Goal: Information Seeking & Learning: Learn about a topic

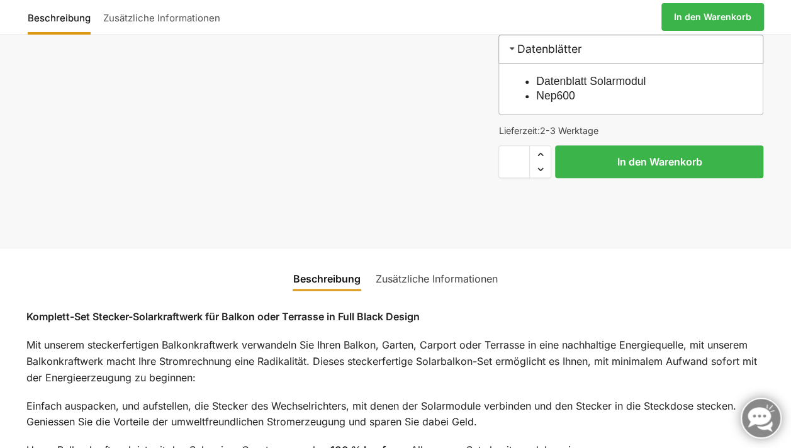
scroll to position [712, 0]
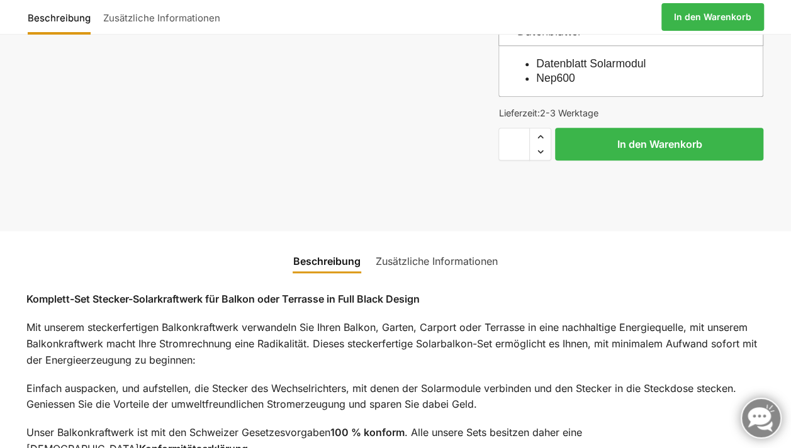
click at [408, 246] on link "Zusätzliche Informationen" at bounding box center [436, 261] width 137 height 30
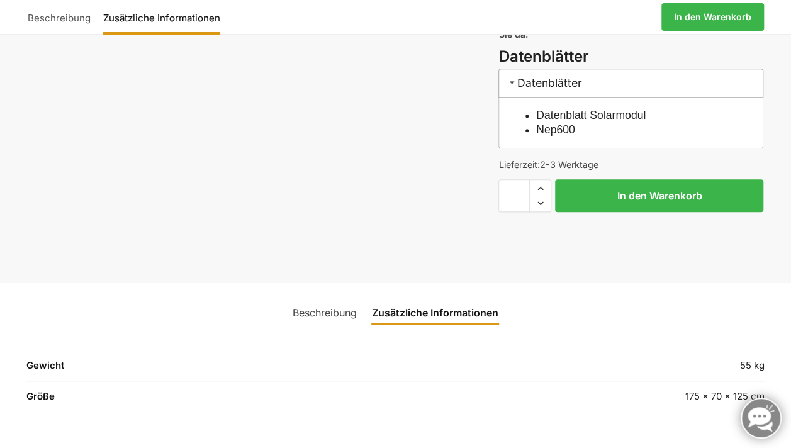
scroll to position [668, 0]
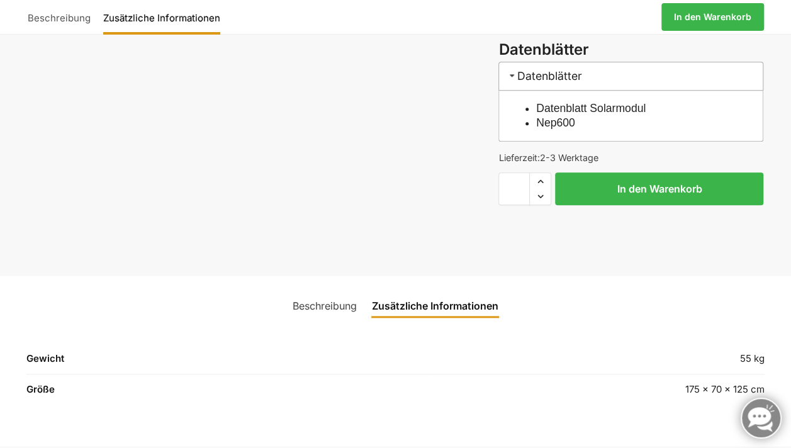
click at [325, 291] on link "Beschreibung" at bounding box center [324, 306] width 79 height 30
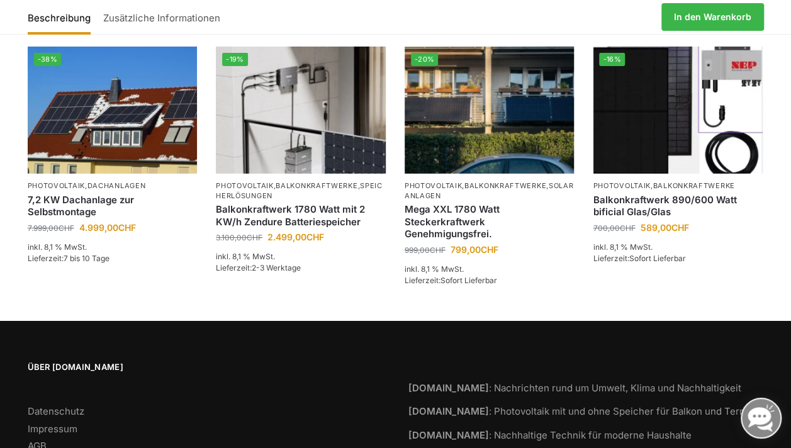
scroll to position [2035, 0]
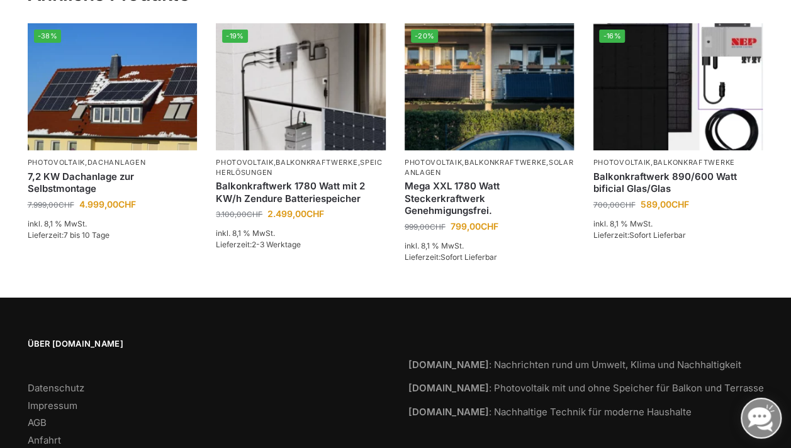
click at [42, 400] on link "Impressum" at bounding box center [53, 406] width 50 height 12
